Goal: Transaction & Acquisition: Purchase product/service

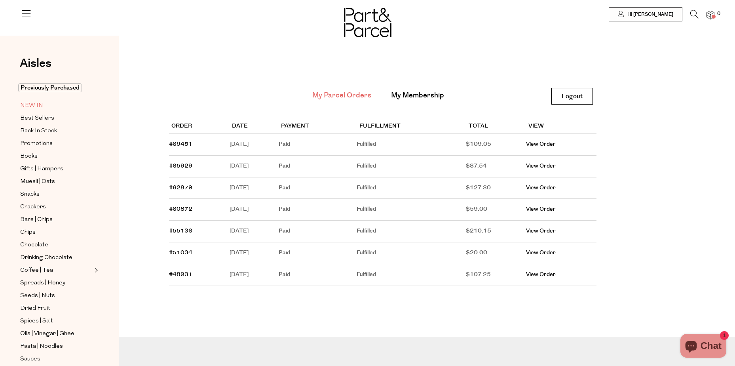
click at [34, 103] on span "NEW IN" at bounding box center [31, 106] width 23 height 10
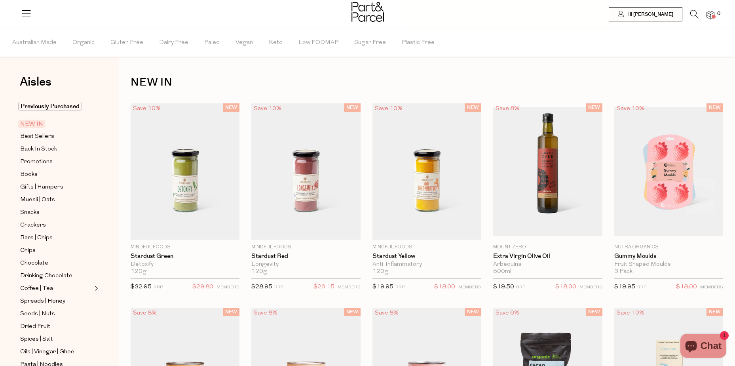
click at [692, 14] on icon at bounding box center [694, 14] width 8 height 9
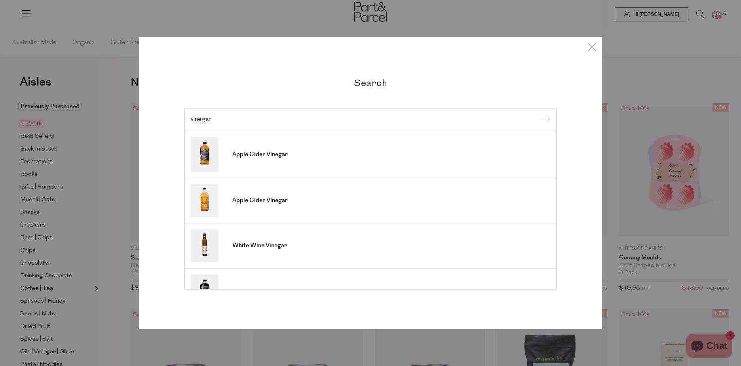
type input "vinegar"
click at [538, 114] on input "submit" at bounding box center [544, 120] width 12 height 12
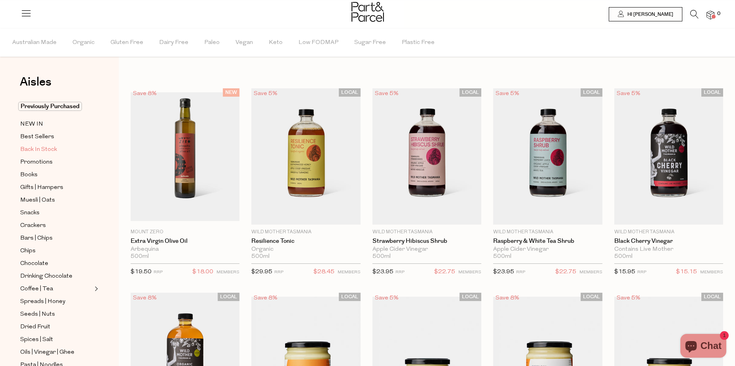
click at [51, 146] on span "Back In Stock" at bounding box center [38, 150] width 37 height 10
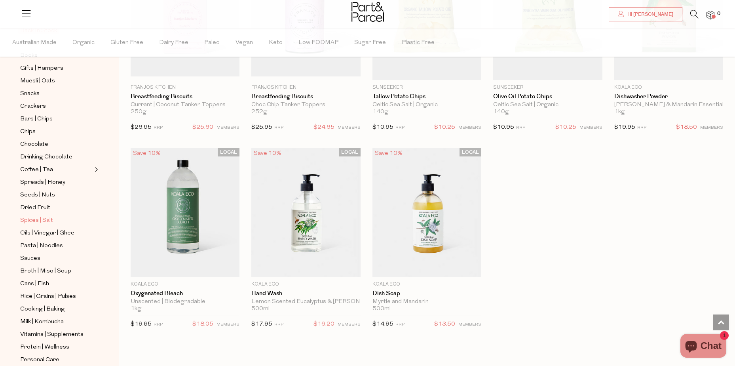
scroll to position [158, 0]
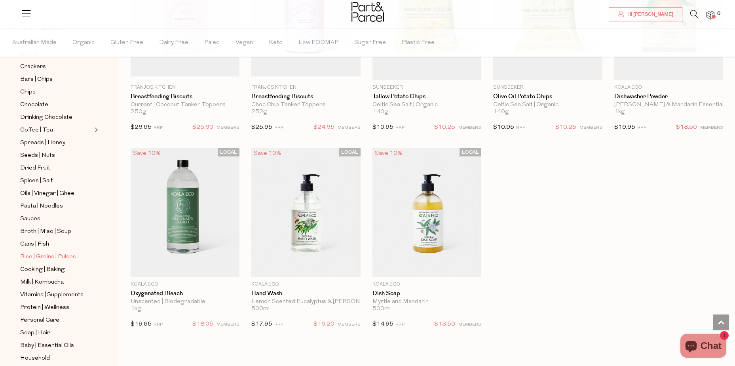
click at [53, 252] on span "Rice | Grains | Pulses" at bounding box center [48, 257] width 56 height 10
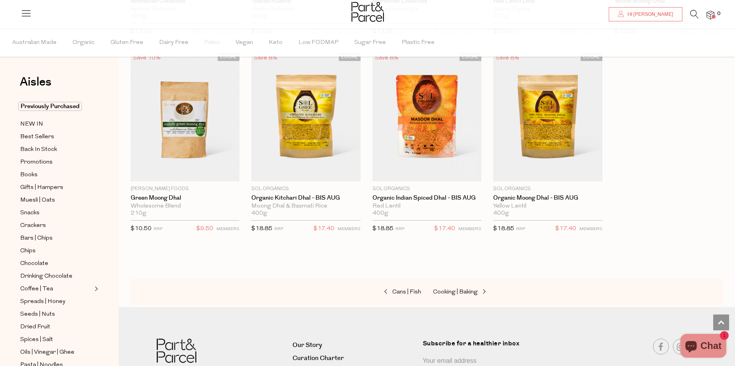
scroll to position [1367, 0]
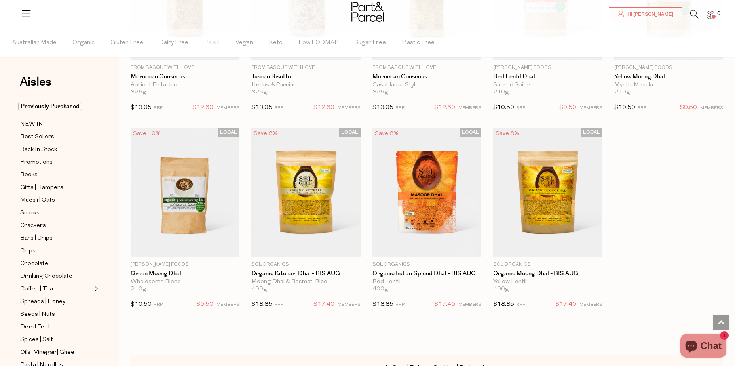
click at [696, 16] on icon at bounding box center [694, 14] width 8 height 9
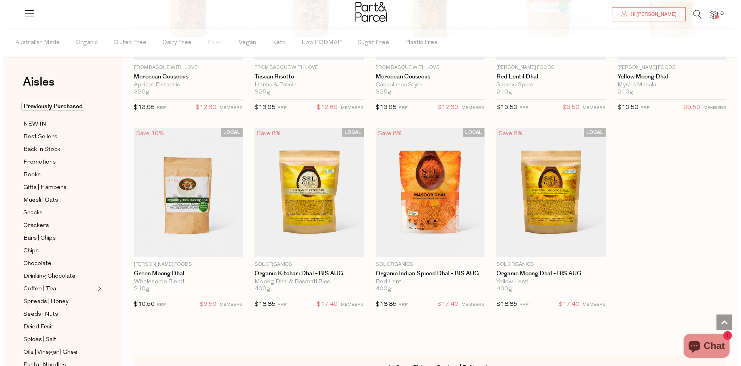
scroll to position [1376, 0]
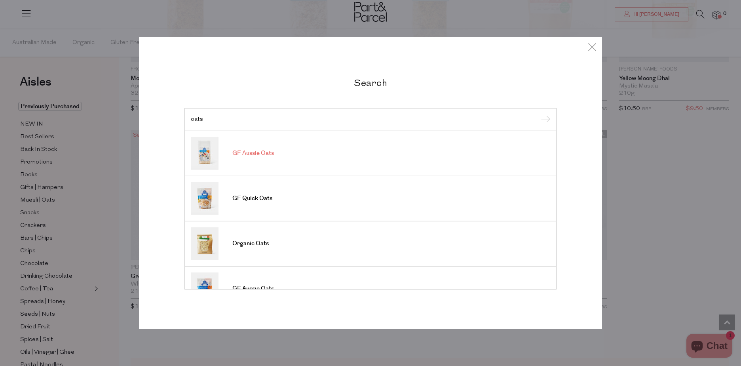
type input "oats"
click at [262, 156] on span "GF Aussie Oats" at bounding box center [253, 153] width 42 height 8
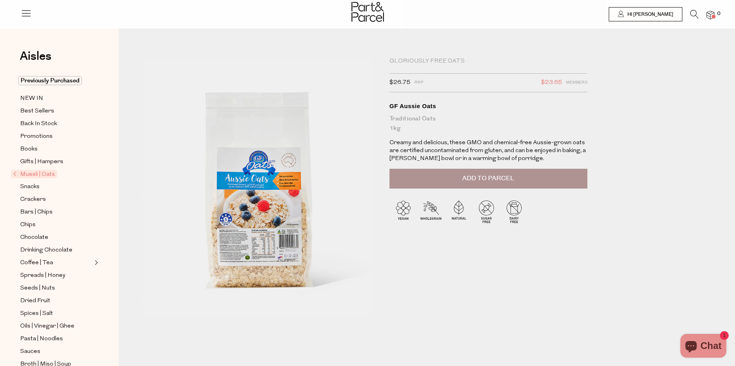
click at [42, 173] on span "Muesli | Oats" at bounding box center [34, 174] width 46 height 8
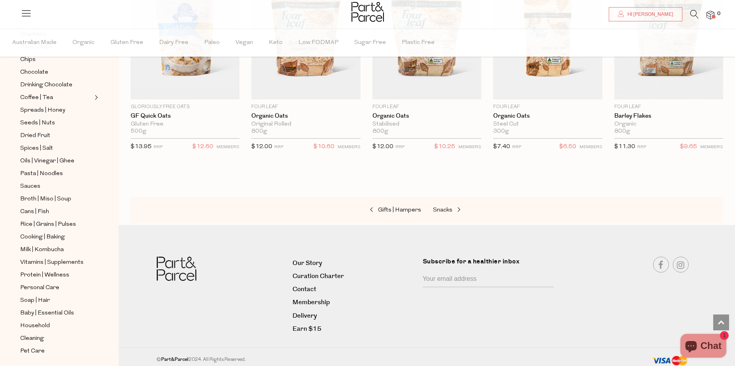
scroll to position [198, 0]
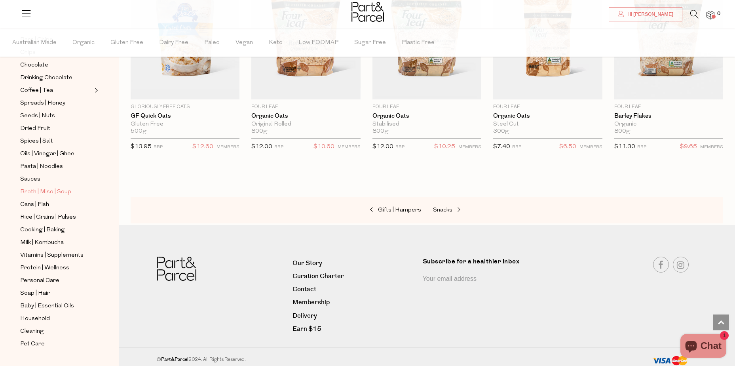
click at [39, 187] on span "Broth | Miso | Soup" at bounding box center [45, 192] width 51 height 10
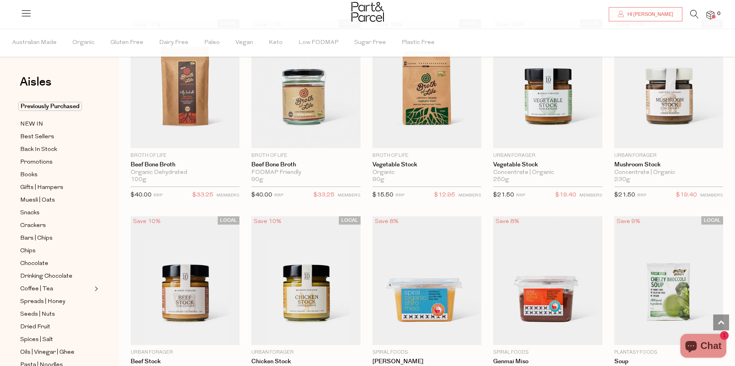
scroll to position [752, 0]
